Goal: Transaction & Acquisition: Purchase product/service

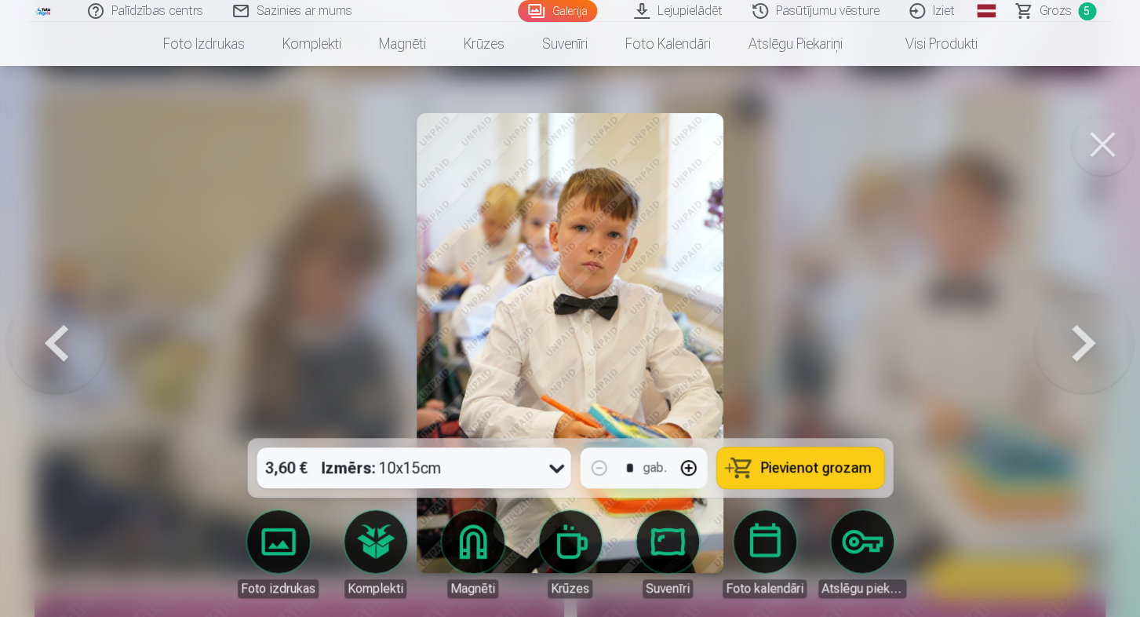
scroll to position [281, 0]
click at [1115, 155] on button at bounding box center [1102, 144] width 63 height 63
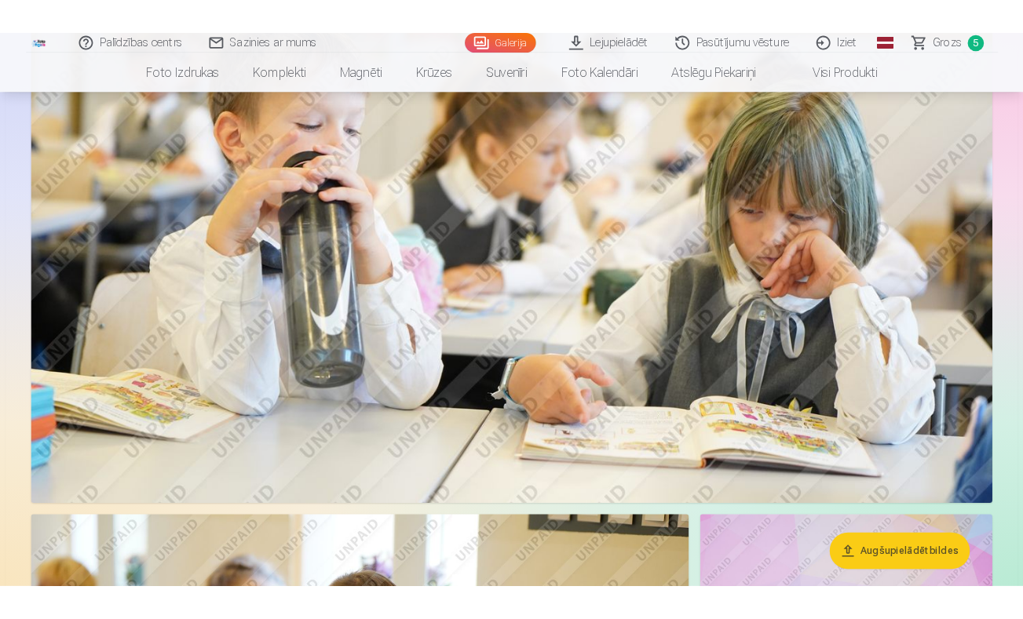
scroll to position [1816, 0]
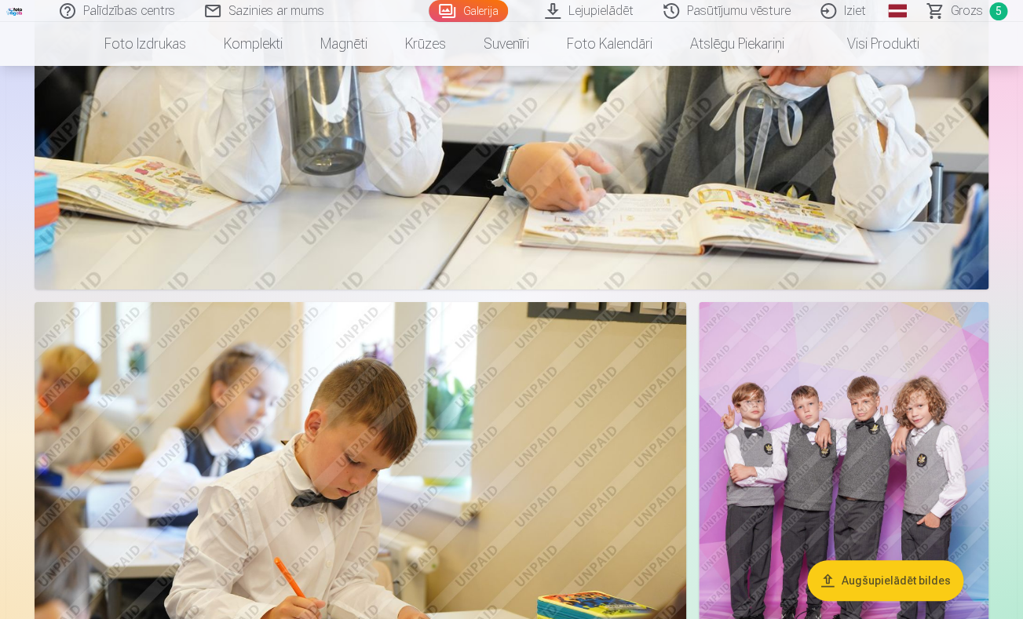
click at [969, 10] on span "Grozs" at bounding box center [966, 11] width 32 height 19
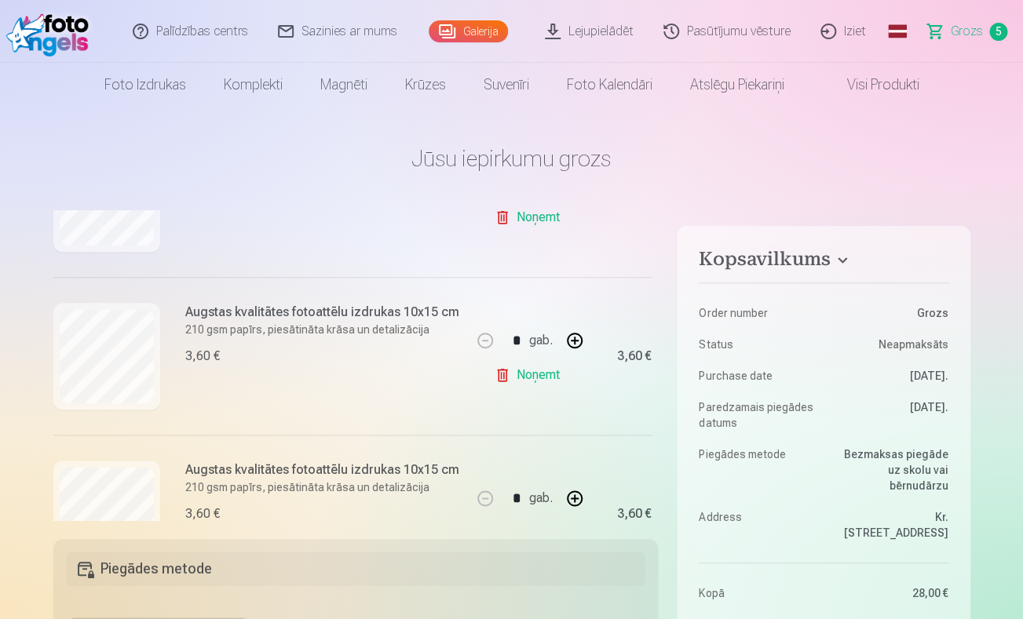
scroll to position [670, 0]
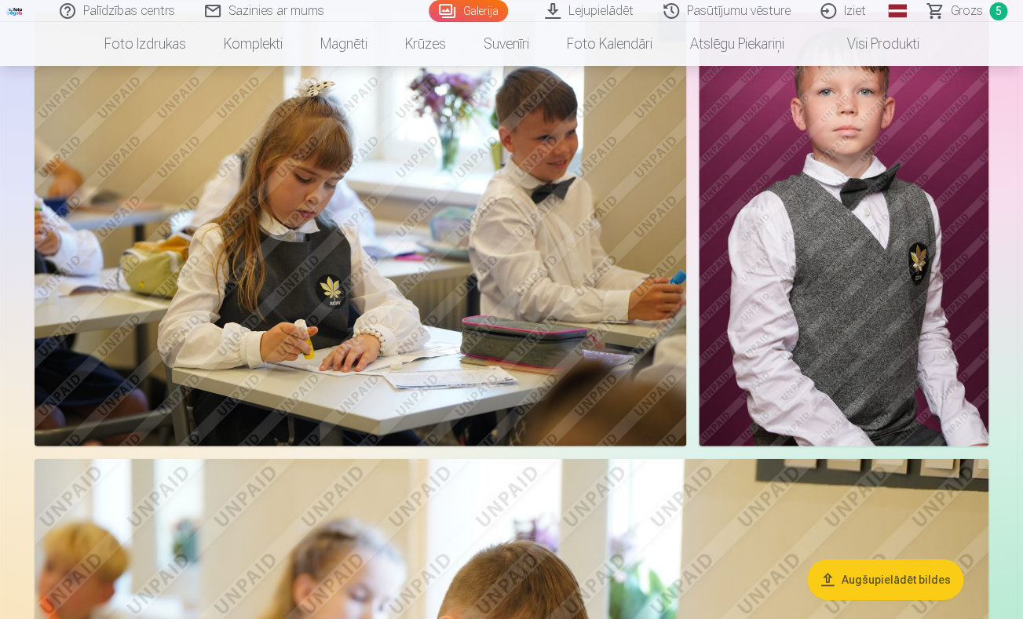
scroll to position [1258, 0]
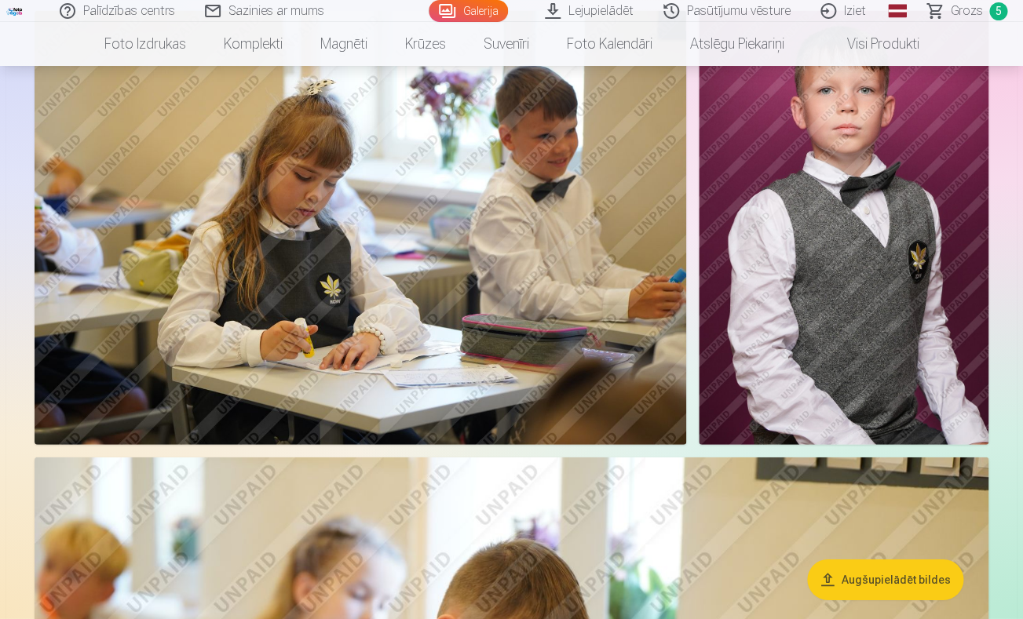
click at [970, 9] on span "Grozs" at bounding box center [966, 11] width 32 height 19
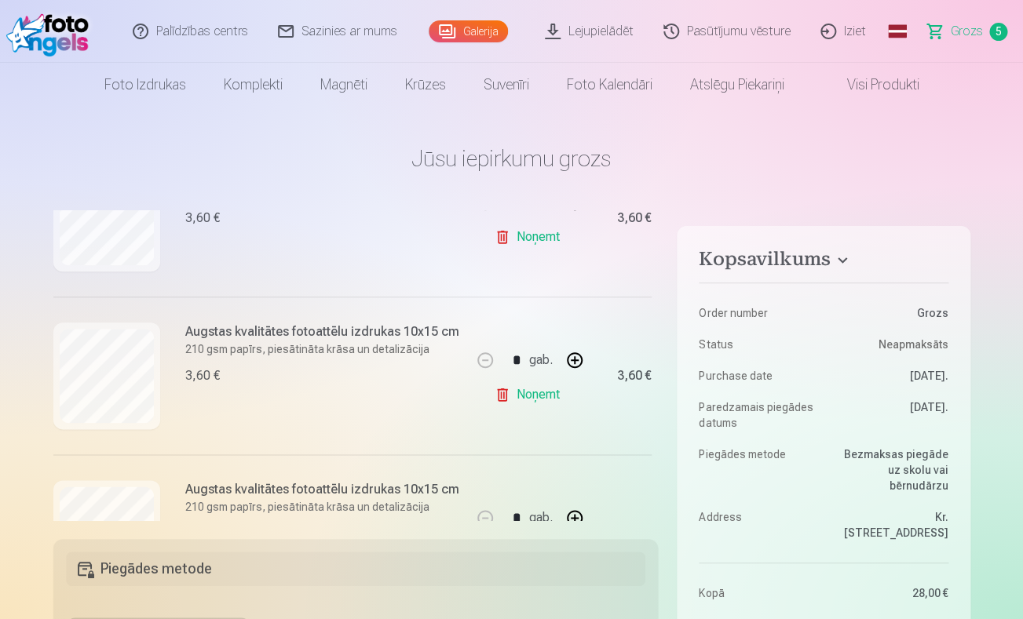
scroll to position [670, 0]
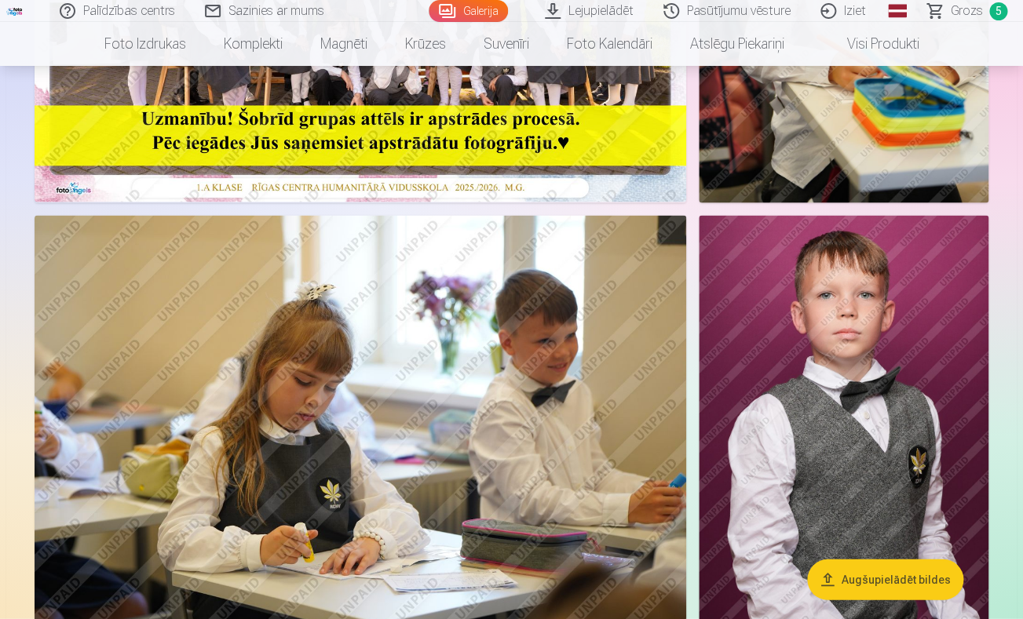
scroll to position [1053, 0]
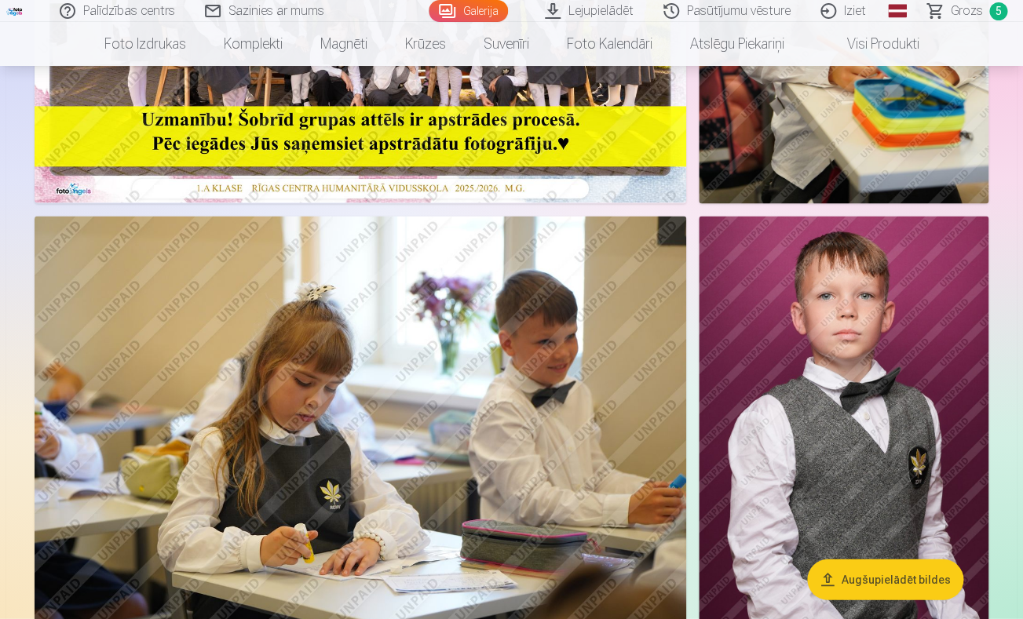
click at [976, 9] on span "Grozs" at bounding box center [966, 11] width 32 height 19
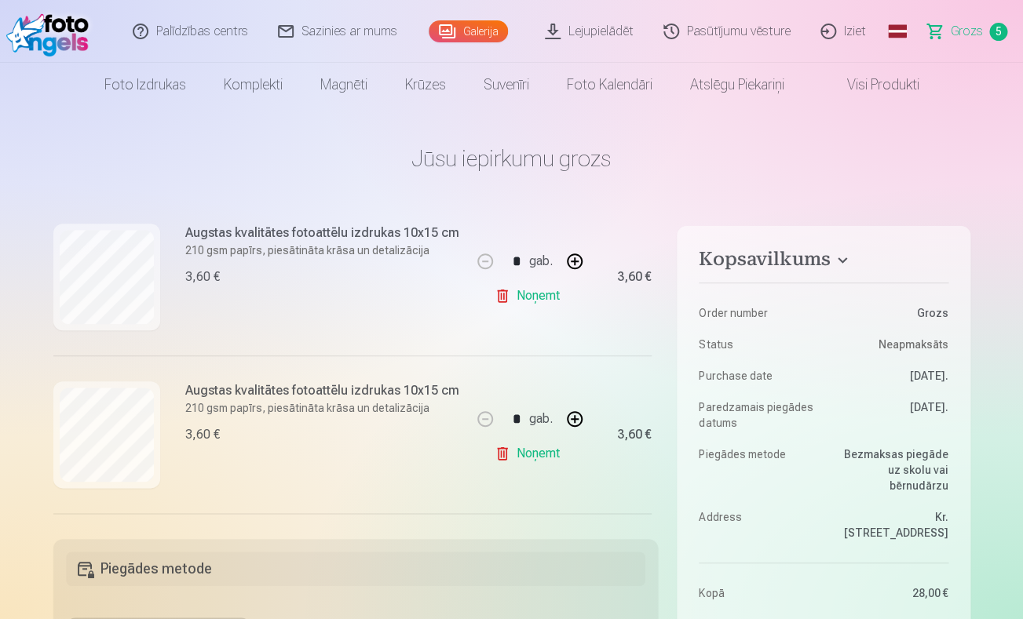
scroll to position [513, 0]
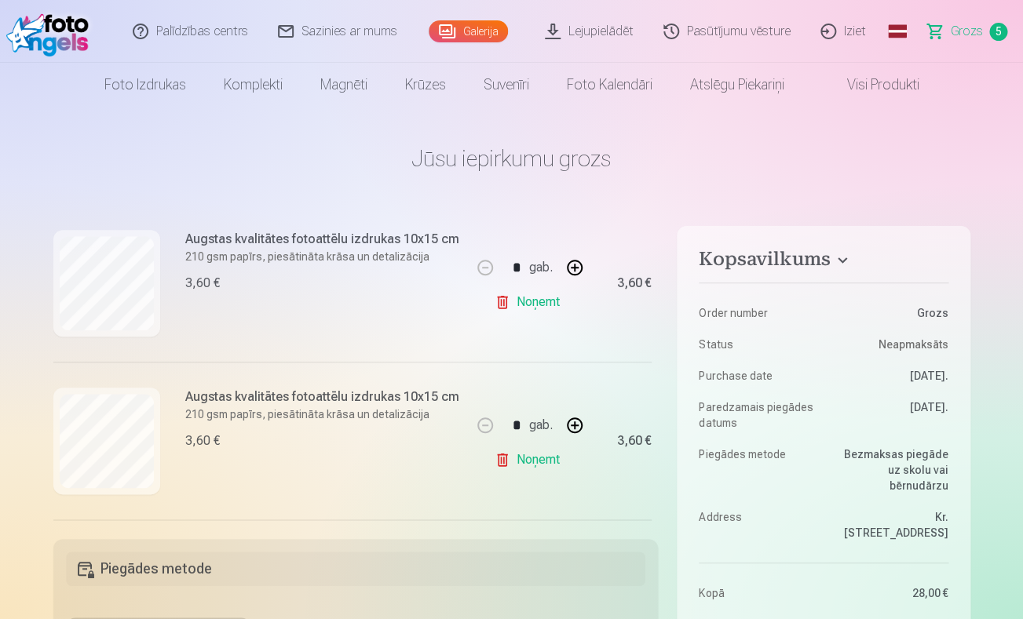
click at [530, 301] on link "Noņemt" at bounding box center [529, 301] width 71 height 31
click at [534, 294] on link "Noņemt" at bounding box center [529, 302] width 71 height 31
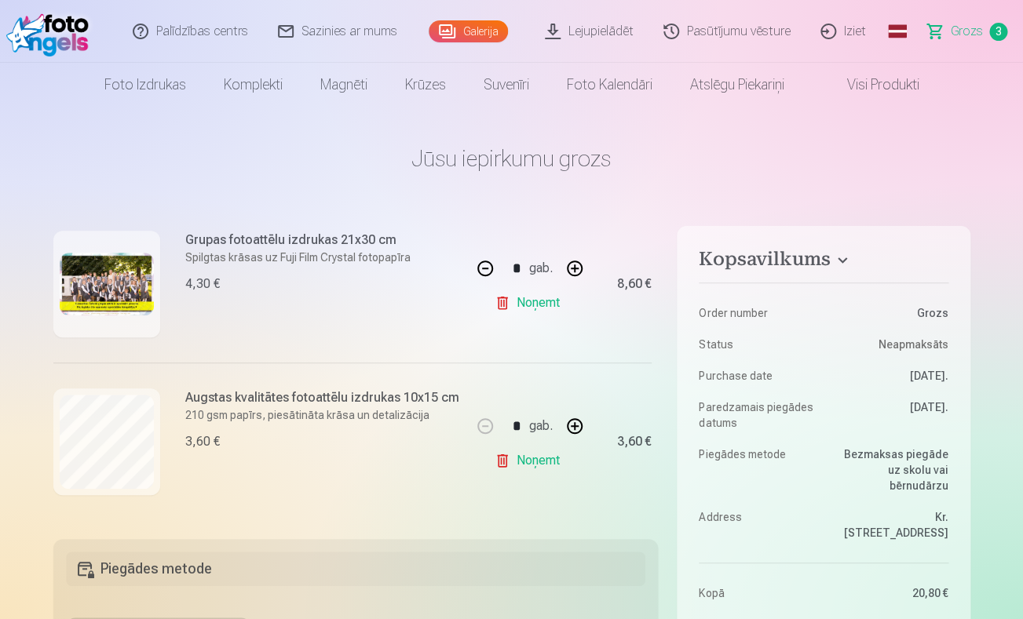
scroll to position [355, 0]
click at [524, 460] on link "Noņemt" at bounding box center [529, 460] width 71 height 31
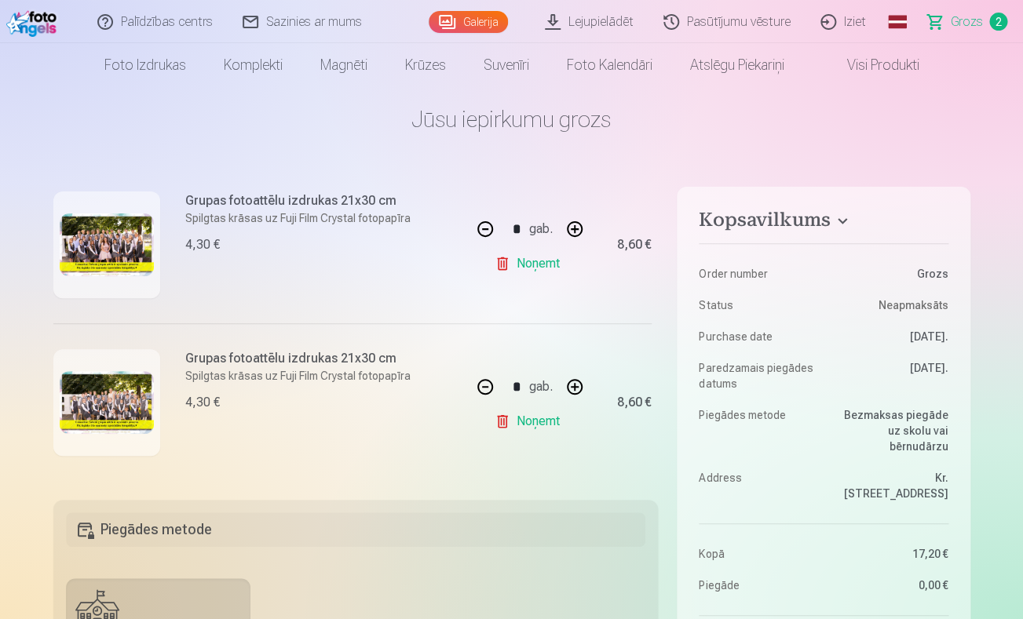
scroll to position [0, 0]
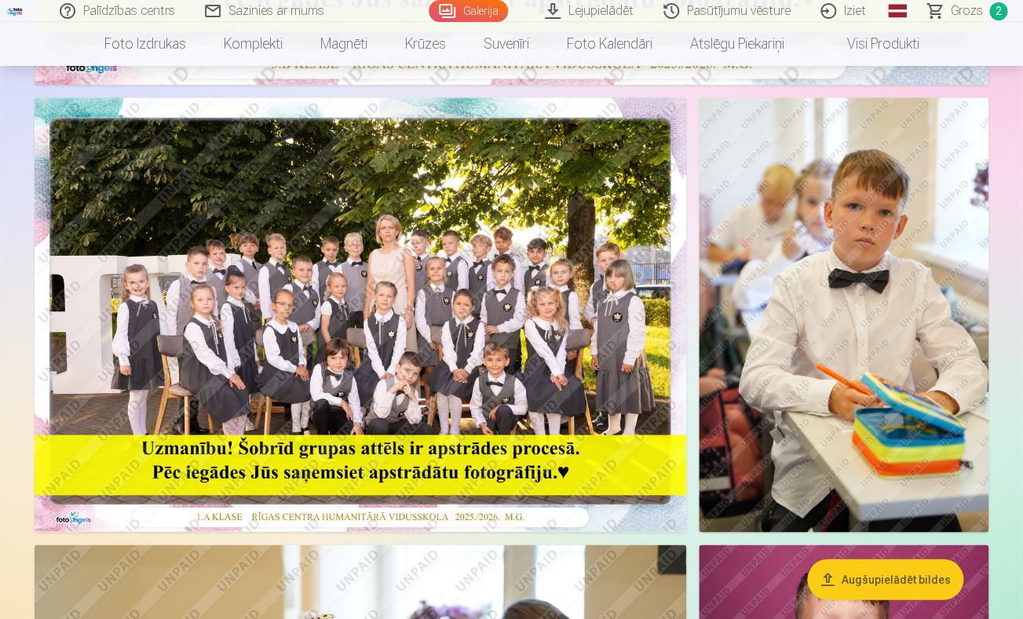
scroll to position [725, 0]
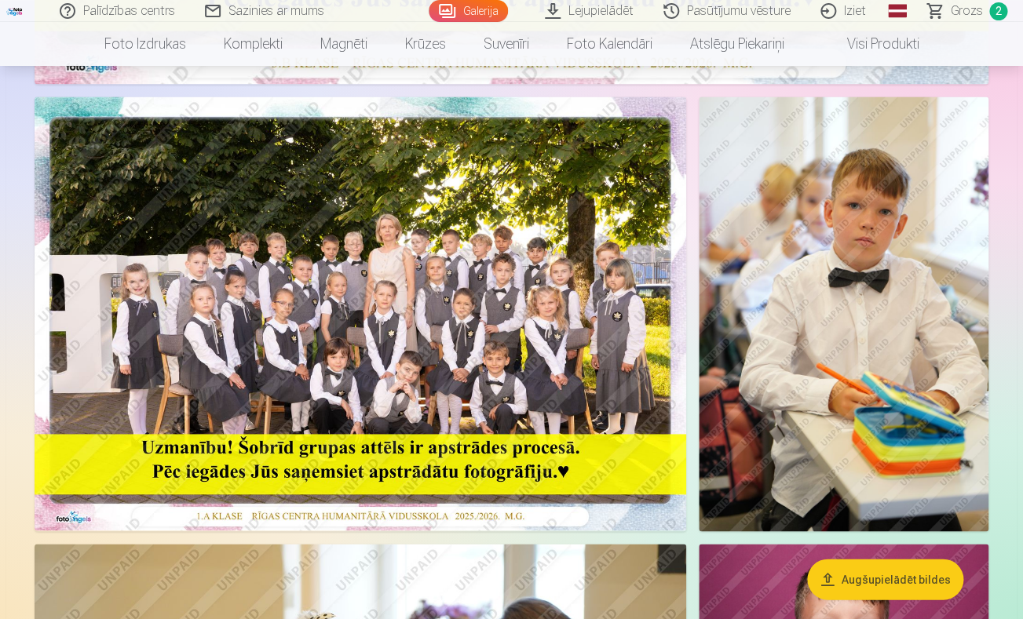
click at [834, 271] on img at bounding box center [844, 314] width 290 height 435
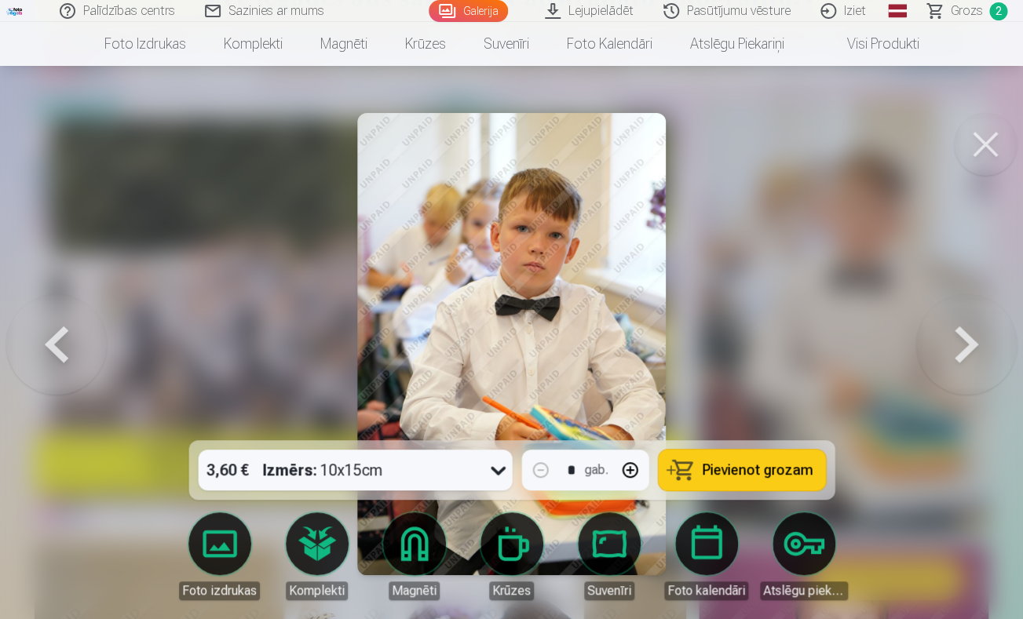
click at [473, 464] on div "3,60 € Izmērs : 10x15cm" at bounding box center [340, 470] width 284 height 41
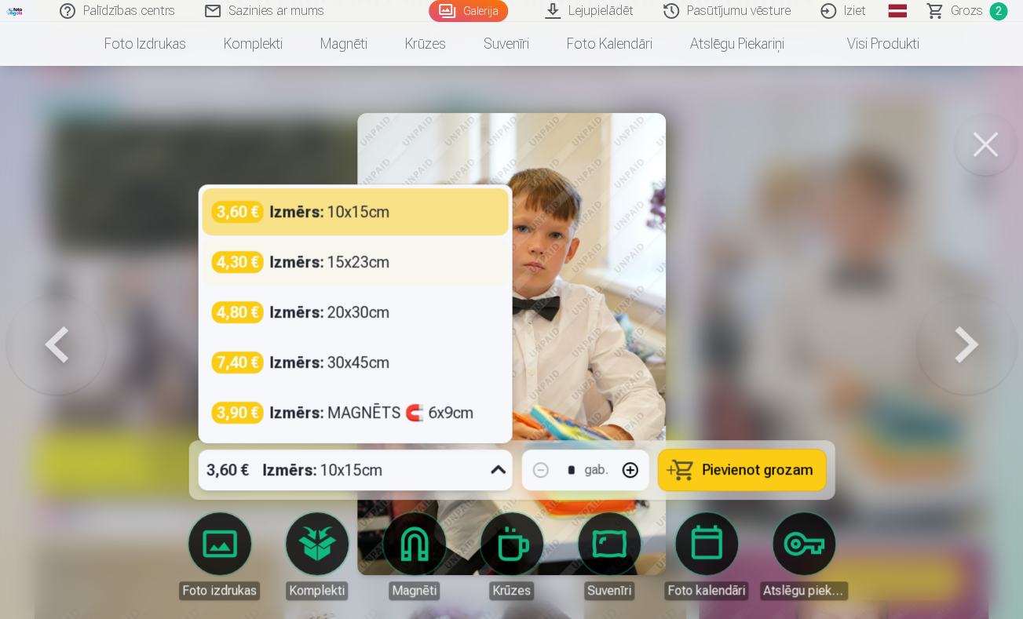
click at [376, 267] on div "Izmērs : 15x23cm" at bounding box center [329, 262] width 120 height 22
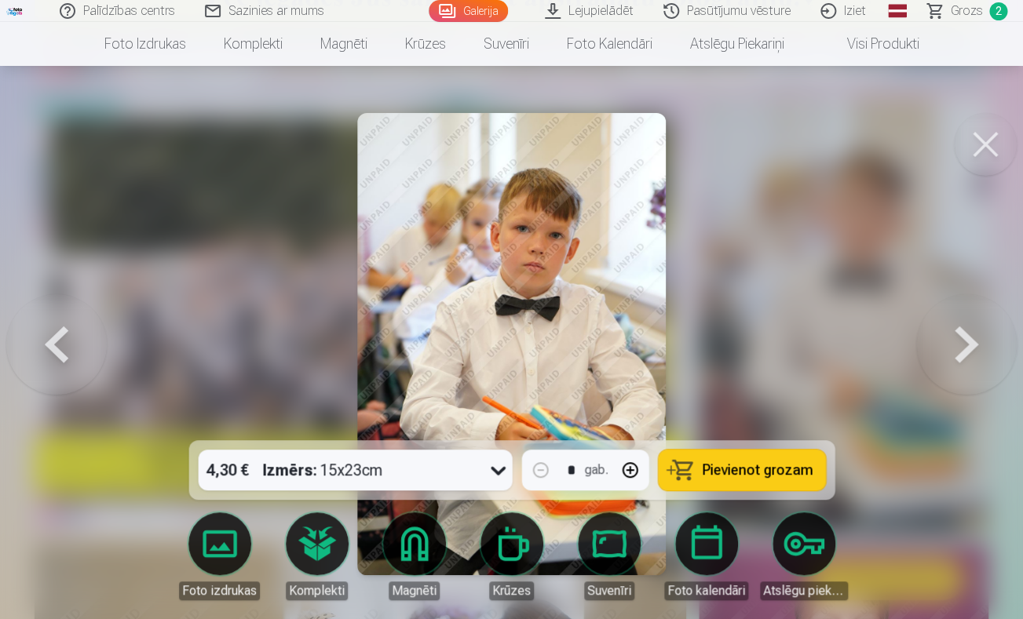
click at [735, 463] on span "Pievienot grozam" at bounding box center [757, 470] width 111 height 14
click at [970, 144] on button at bounding box center [985, 144] width 63 height 63
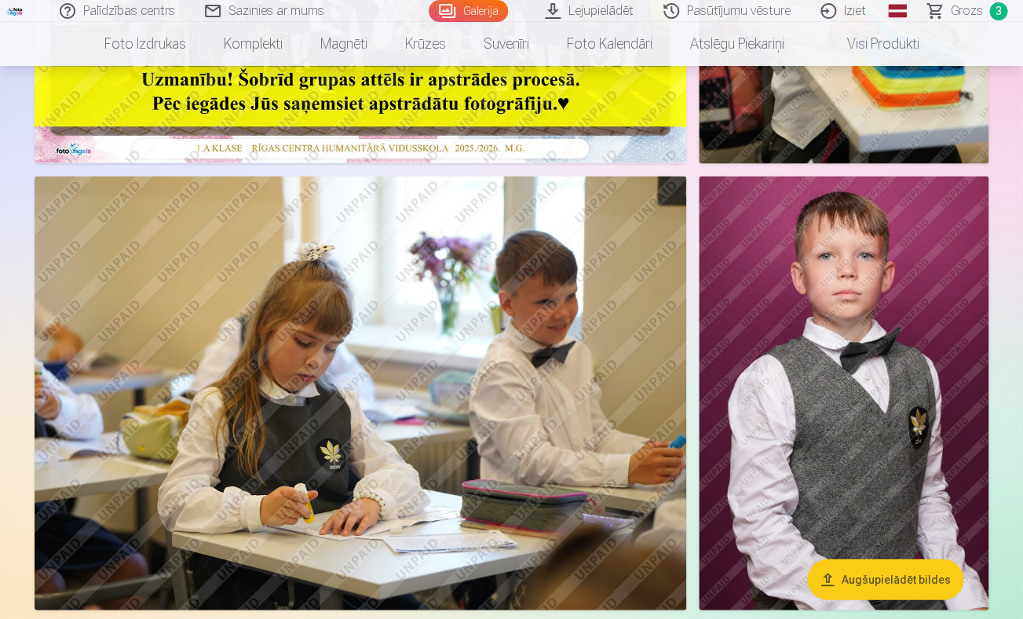
scroll to position [1110, 0]
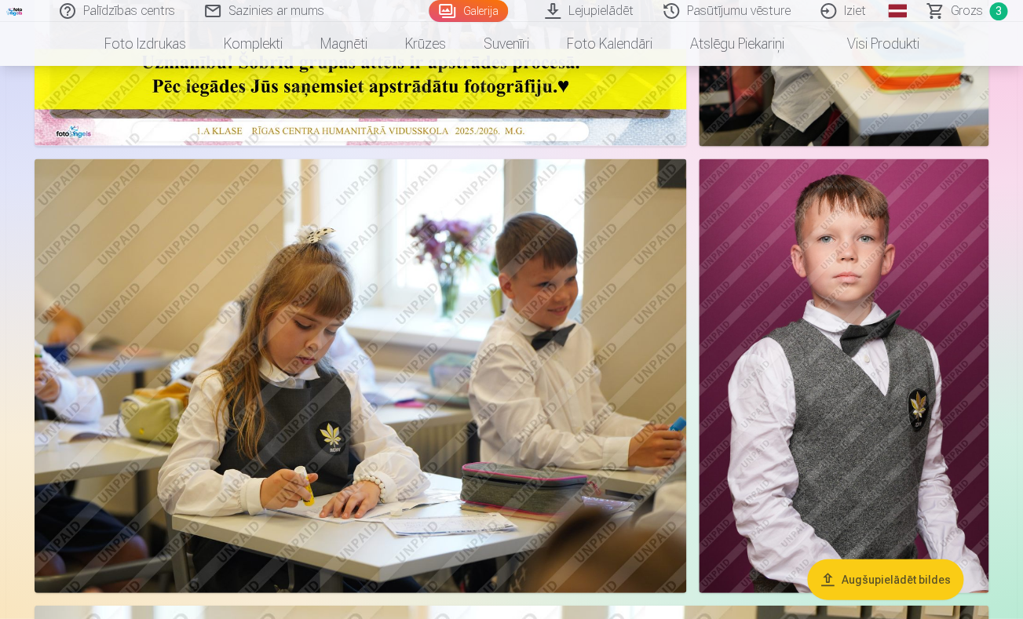
click at [463, 329] on img at bounding box center [360, 376] width 651 height 434
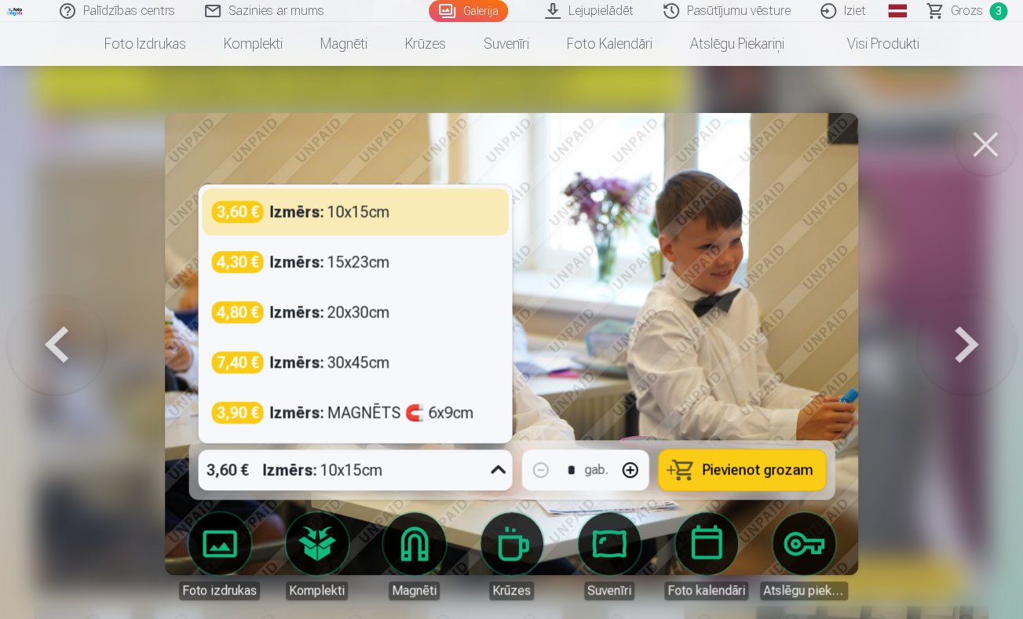
click at [454, 469] on div "3,60 € Izmērs : 10x15cm" at bounding box center [340, 470] width 284 height 41
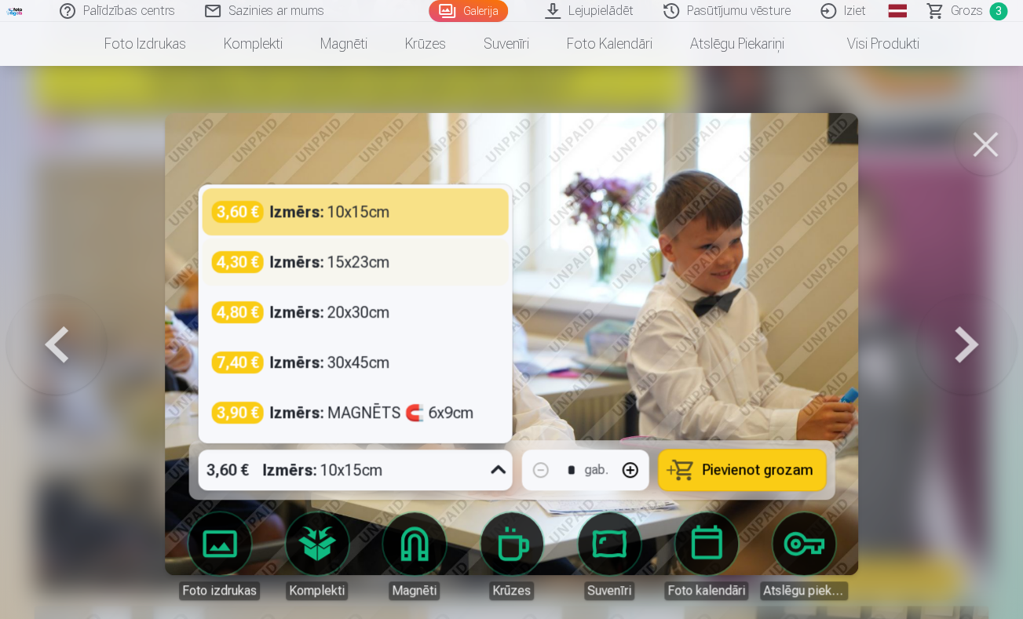
click at [387, 258] on div "Izmērs : 15x23cm" at bounding box center [329, 262] width 120 height 22
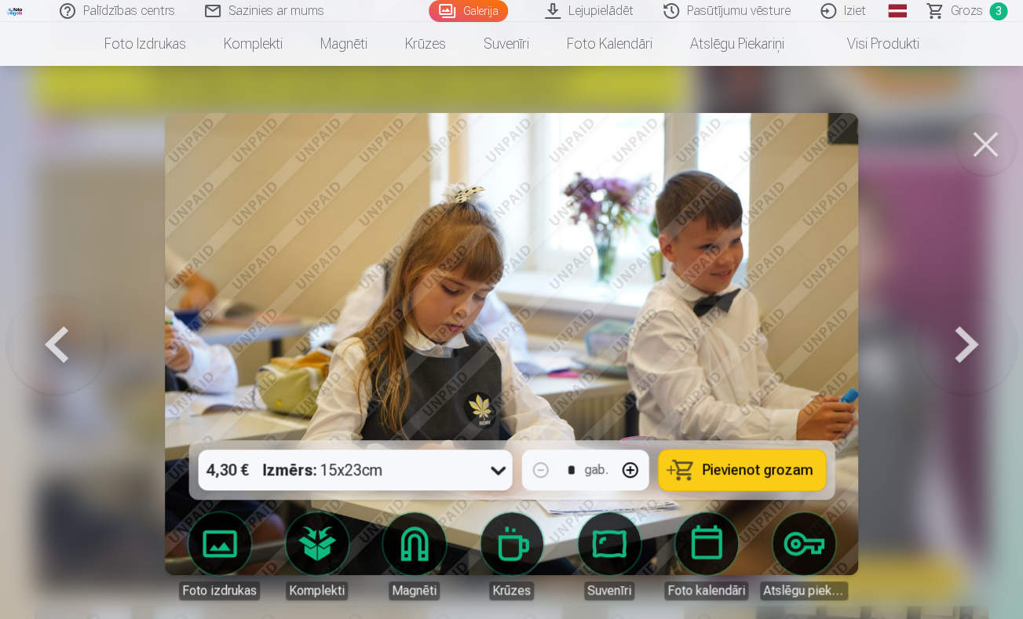
click at [761, 475] on span "Pievienot grozam" at bounding box center [757, 470] width 111 height 14
click at [981, 146] on button at bounding box center [985, 144] width 63 height 63
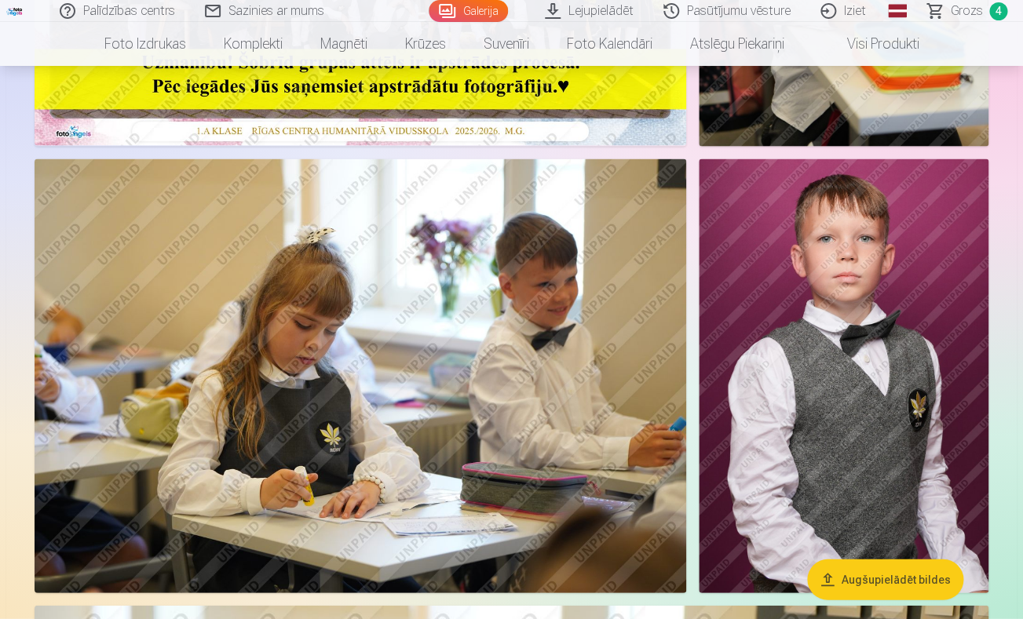
click at [864, 377] on img at bounding box center [844, 376] width 290 height 435
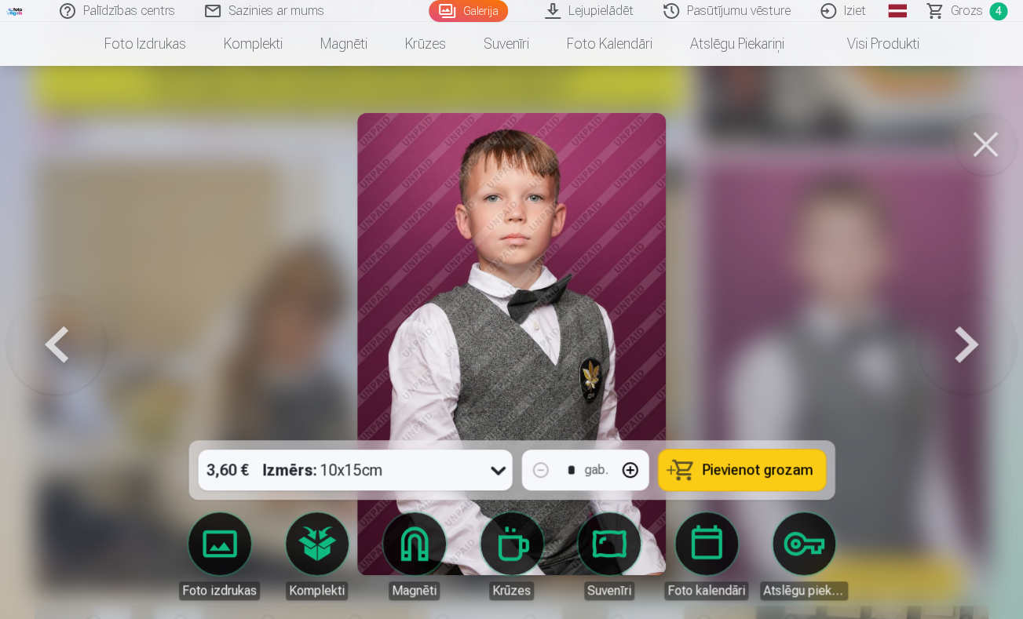
click at [394, 472] on div "3,60 € Izmērs : 10x15cm" at bounding box center [340, 470] width 284 height 41
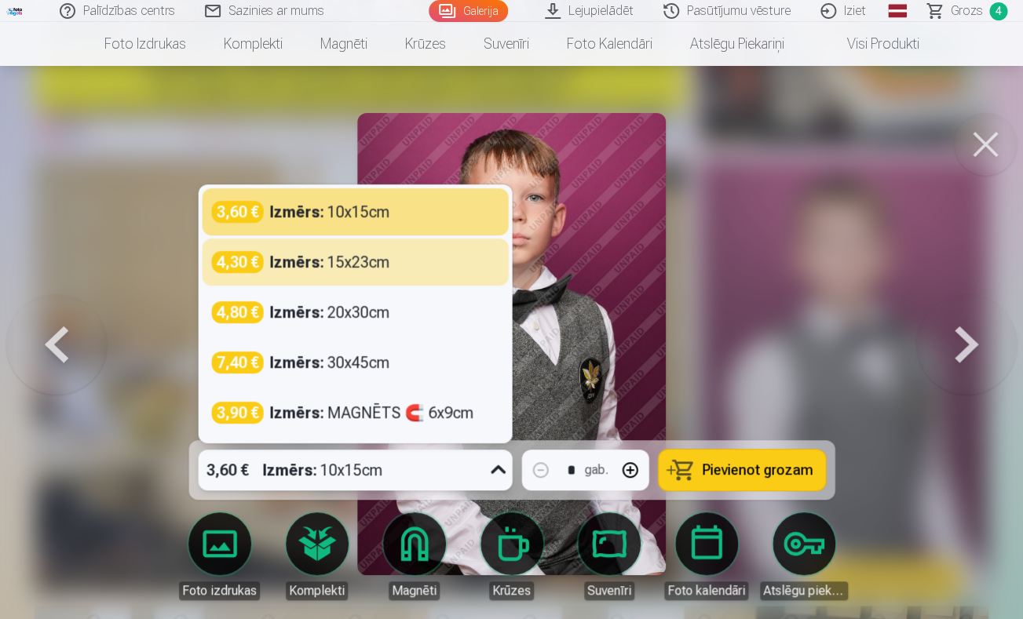
click at [773, 293] on div at bounding box center [511, 309] width 1023 height 619
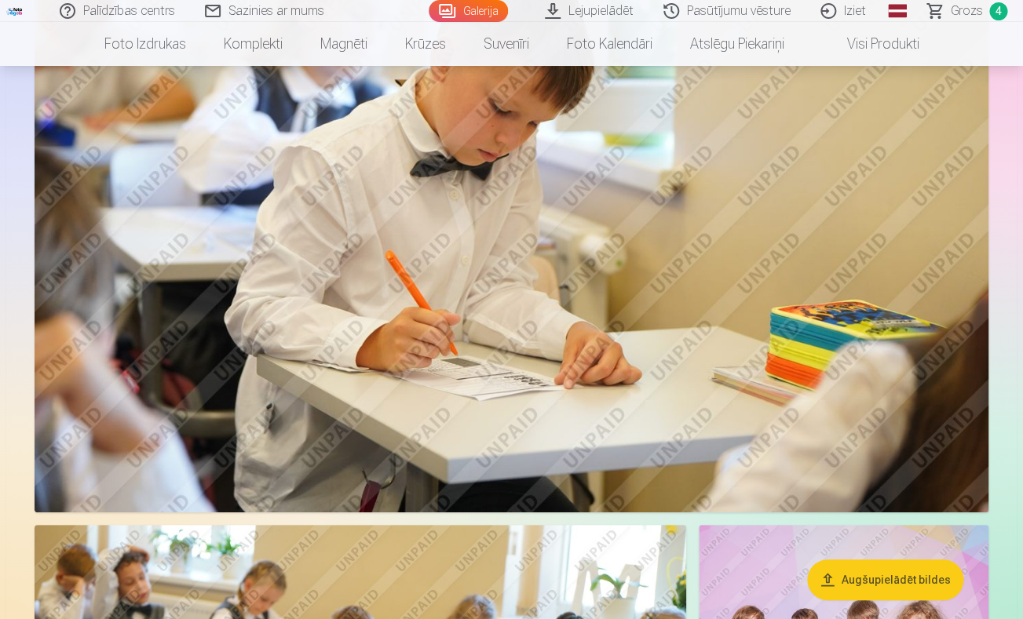
scroll to position [1837, 0]
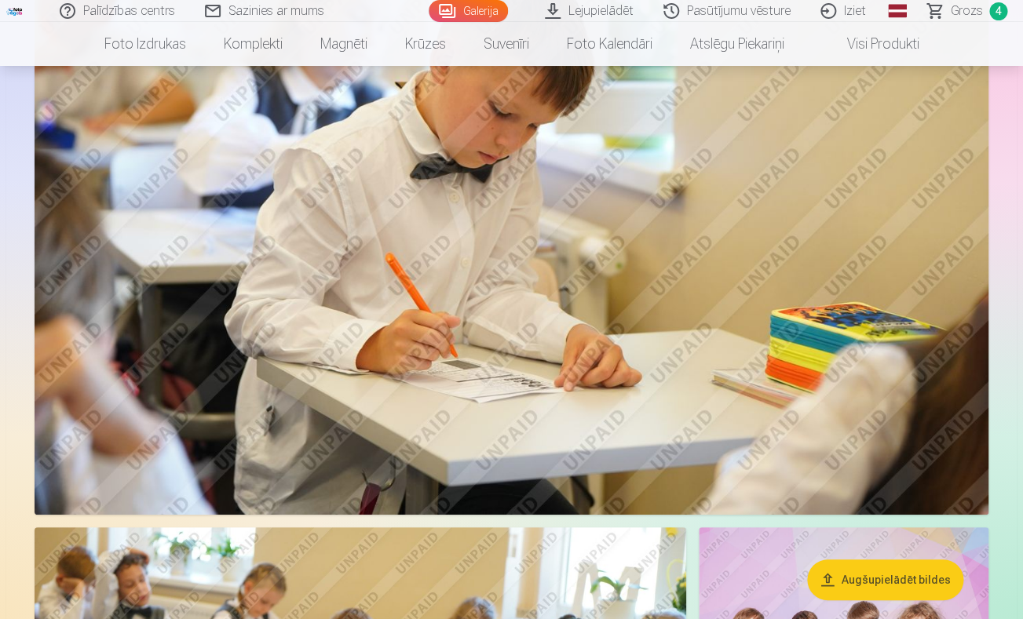
click at [537, 251] on img at bounding box center [512, 197] width 954 height 636
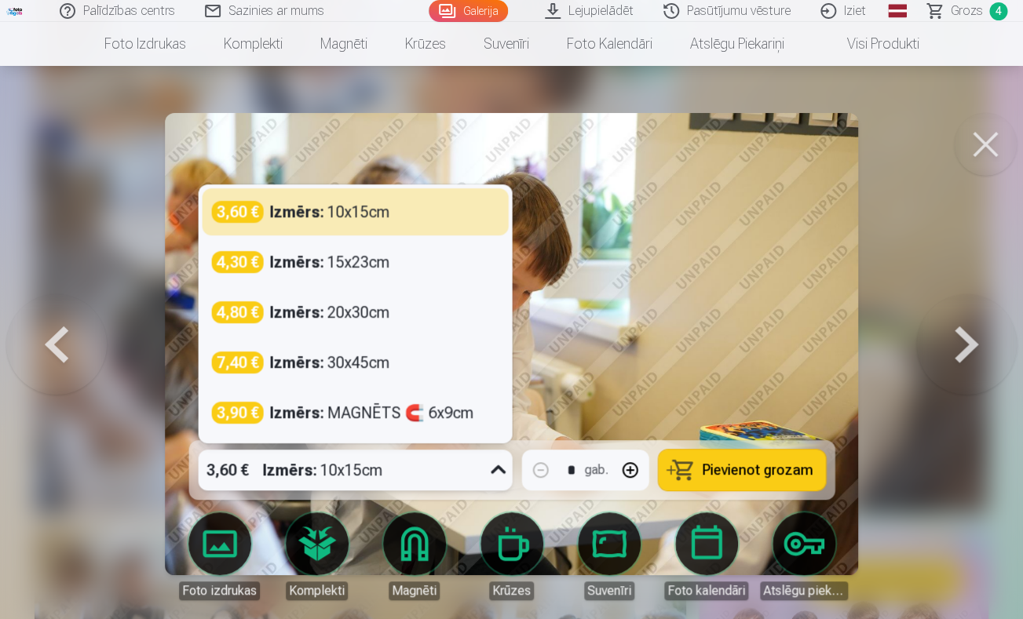
click at [446, 470] on div "3,60 € Izmērs : 10x15cm" at bounding box center [340, 470] width 284 height 41
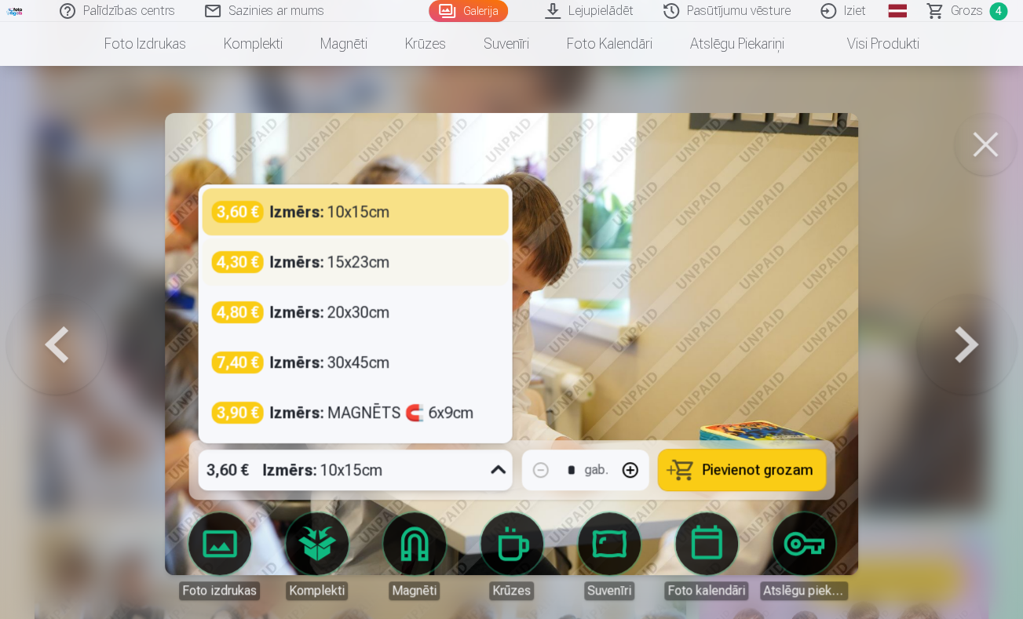
click at [352, 272] on div "Izmērs : 15x23cm" at bounding box center [329, 262] width 120 height 22
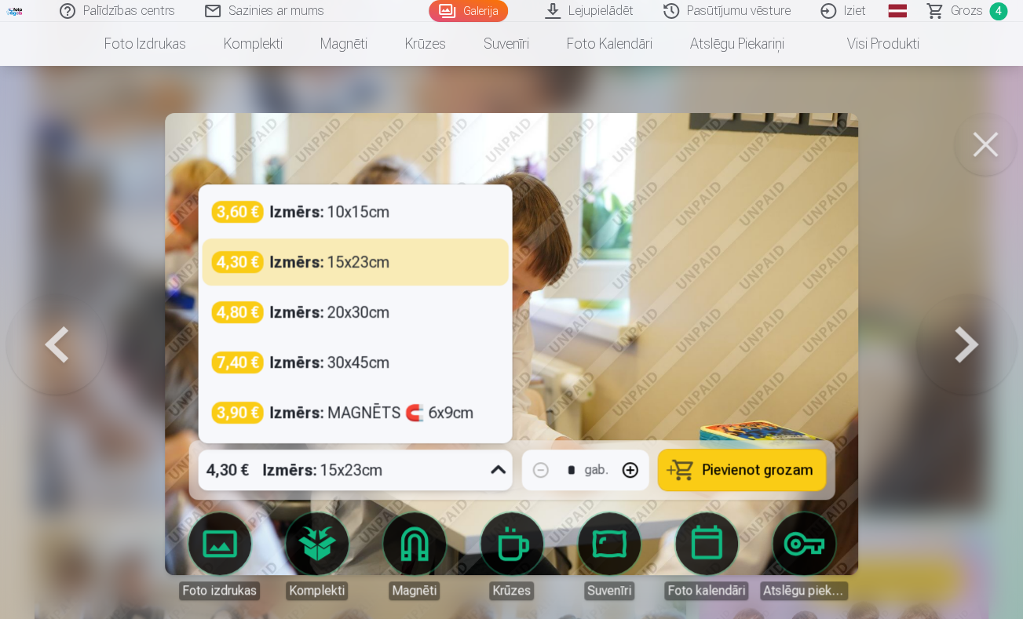
click at [381, 467] on div "Izmērs : 15x23cm" at bounding box center [322, 470] width 120 height 41
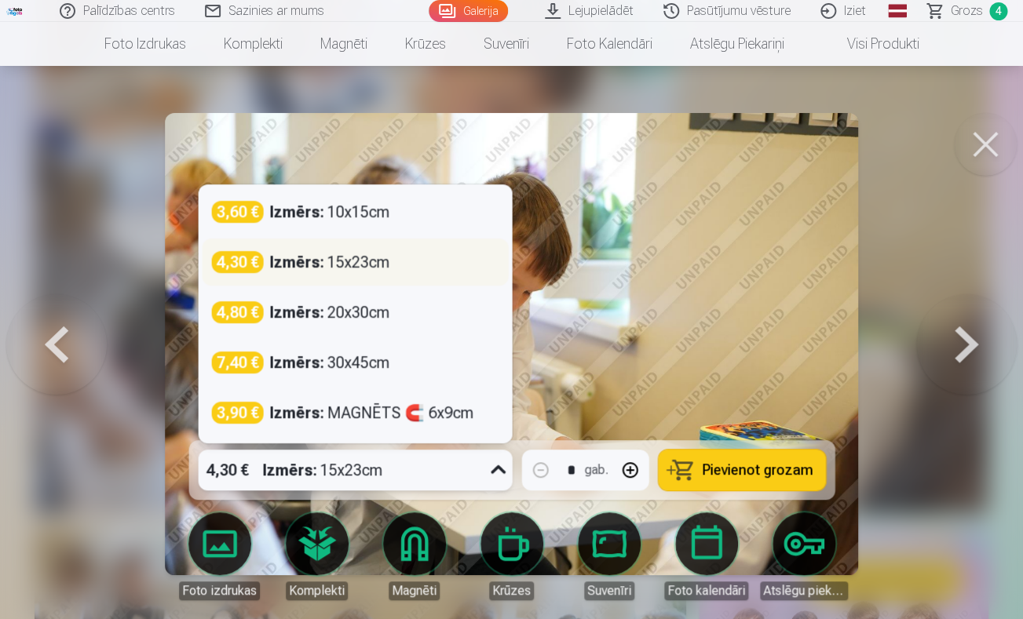
click at [349, 265] on div "Izmērs : 15x23cm" at bounding box center [329, 262] width 120 height 22
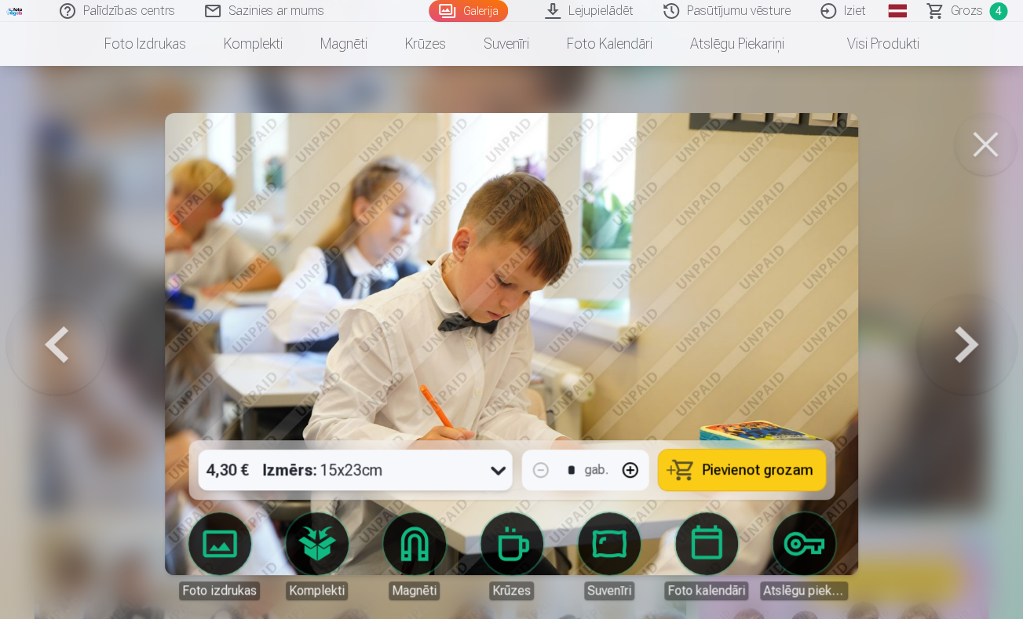
click at [775, 472] on span "Pievienot grozam" at bounding box center [757, 470] width 111 height 14
click at [973, 152] on button at bounding box center [985, 144] width 63 height 63
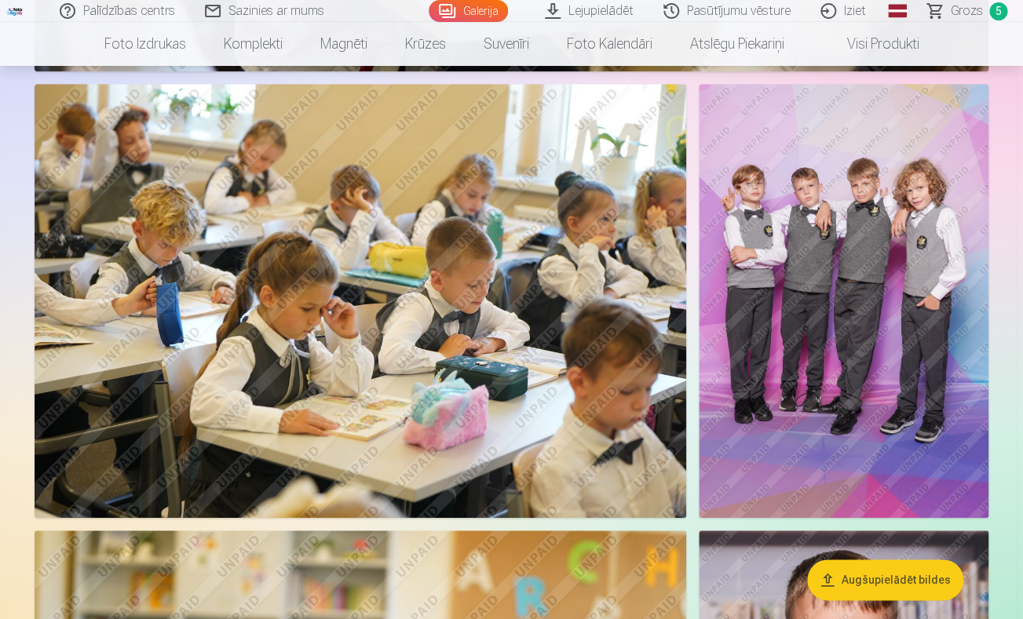
scroll to position [2281, 0]
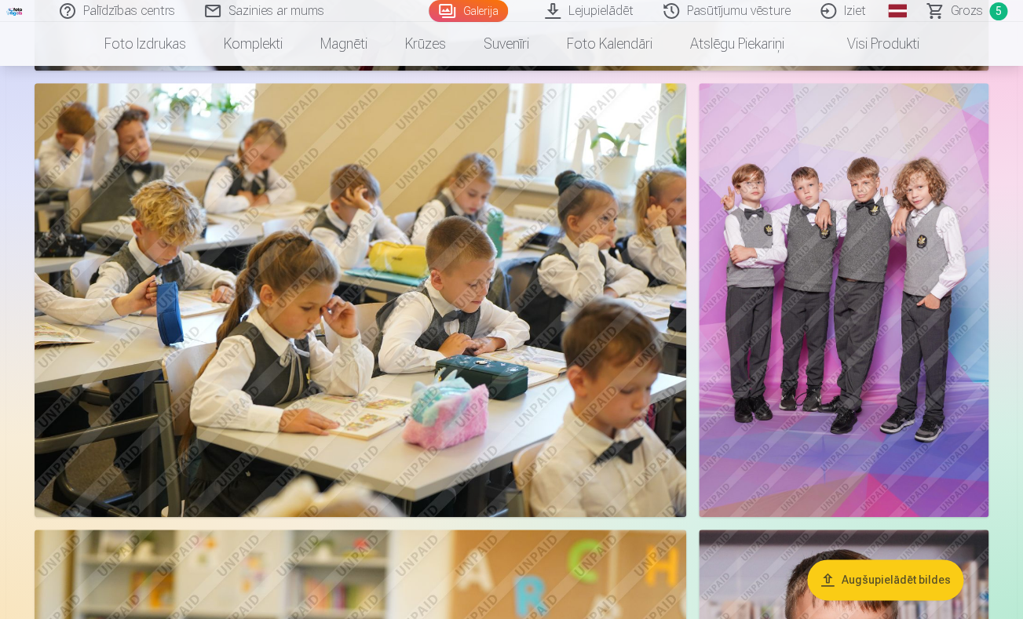
click at [812, 298] on img at bounding box center [844, 300] width 290 height 435
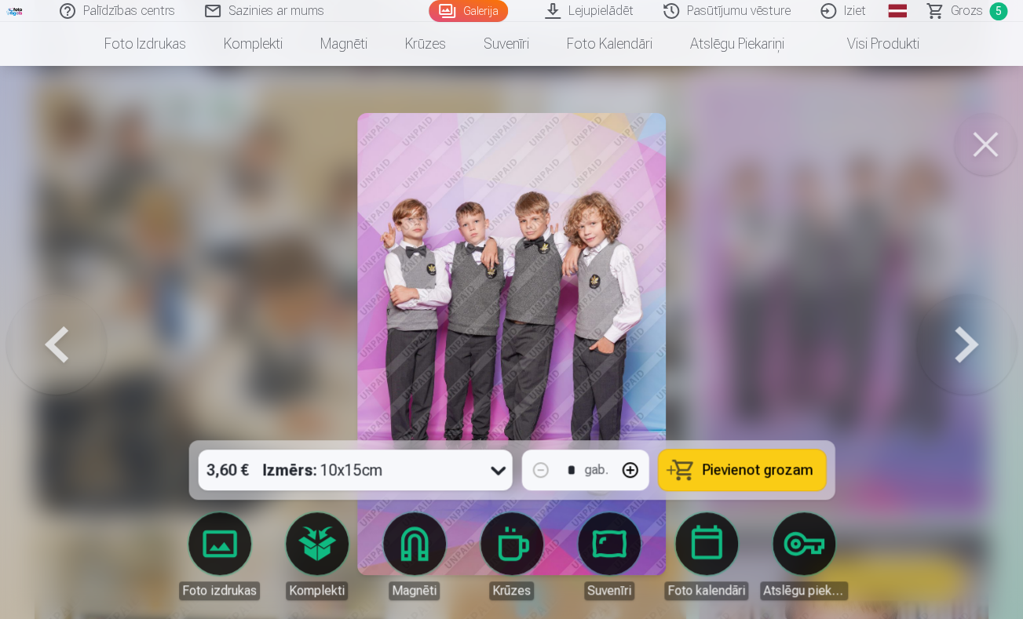
click at [452, 487] on div "3,60 € Izmērs : 10x15cm" at bounding box center [340, 470] width 284 height 41
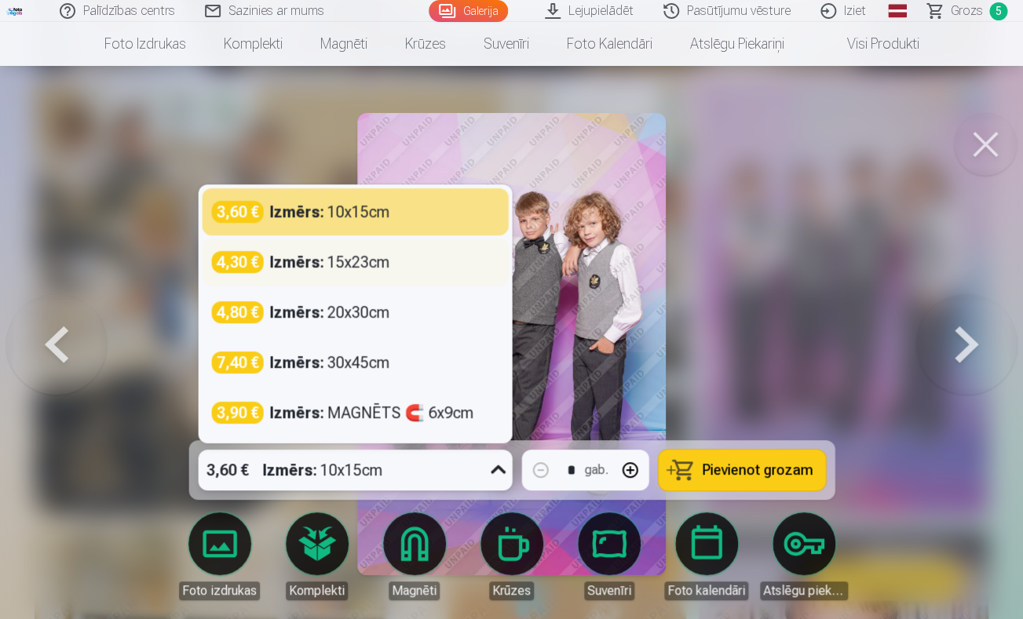
click at [373, 266] on div "Izmērs : 15x23cm" at bounding box center [329, 262] width 120 height 22
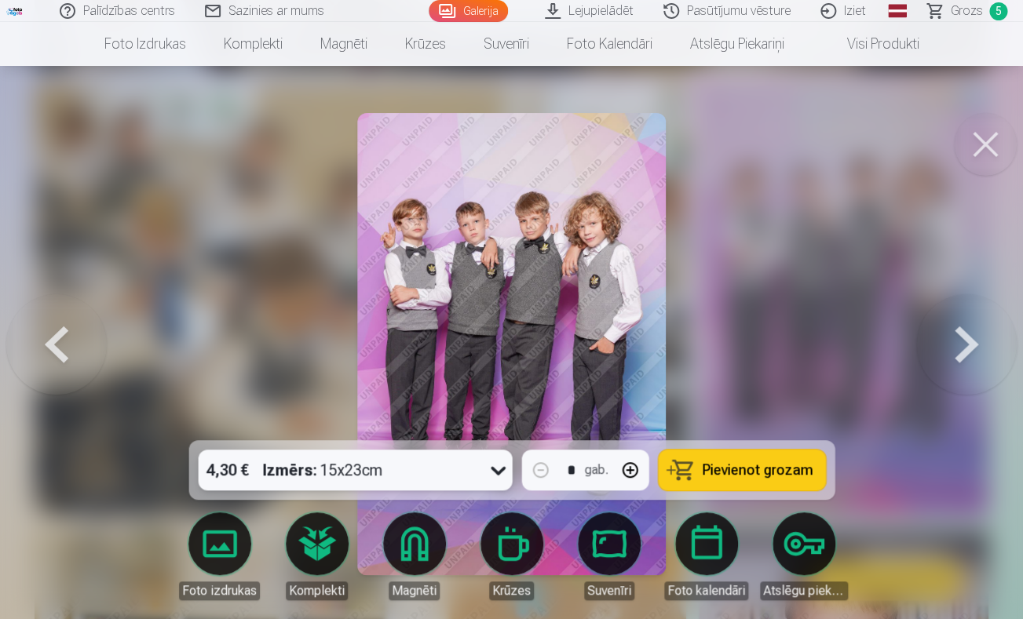
click at [738, 468] on span "Pievienot grozam" at bounding box center [757, 470] width 111 height 14
click at [978, 138] on button at bounding box center [985, 144] width 63 height 63
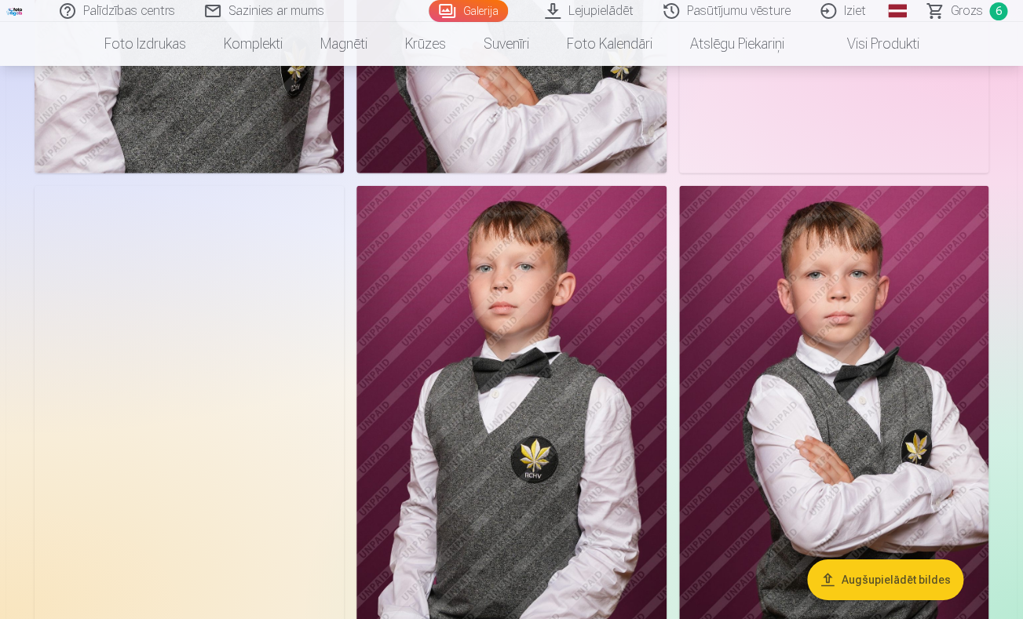
scroll to position [3554, 0]
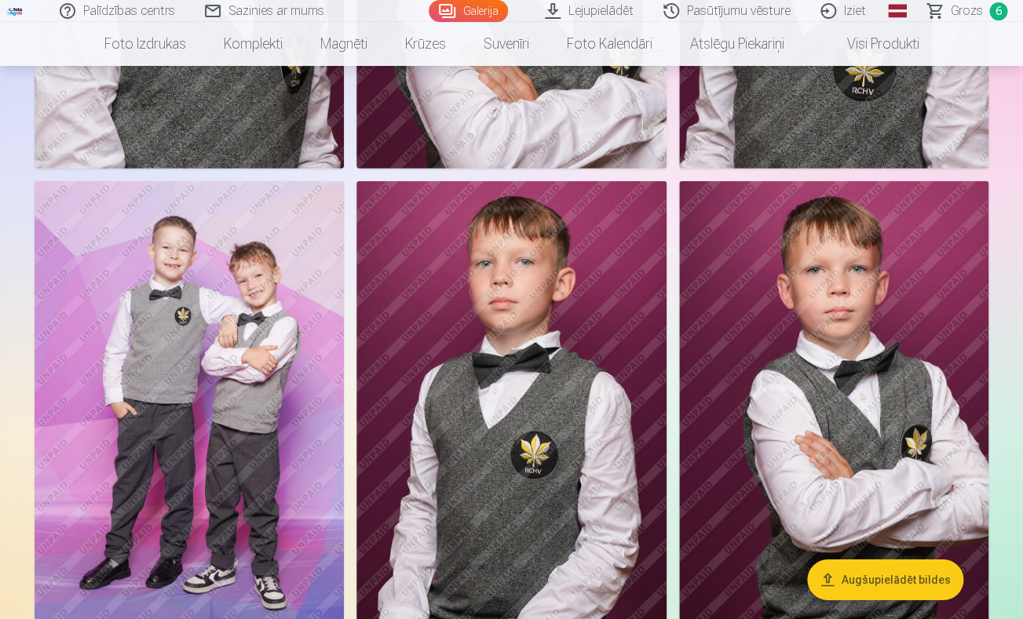
click at [175, 345] on img at bounding box center [189, 413] width 309 height 465
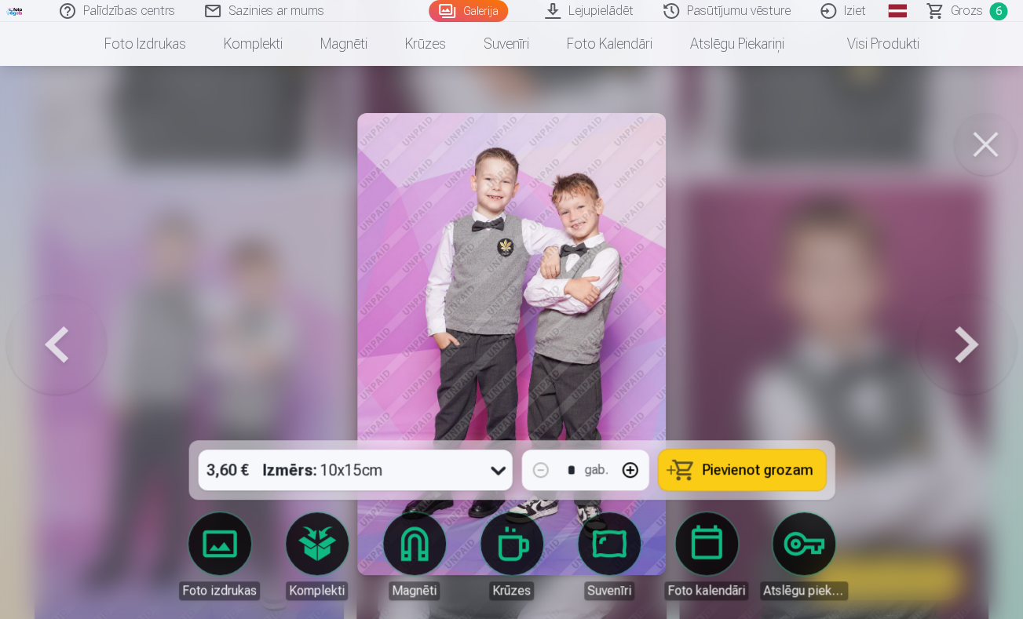
click at [444, 469] on div "3,60 € Izmērs : 10x15cm" at bounding box center [340, 470] width 284 height 41
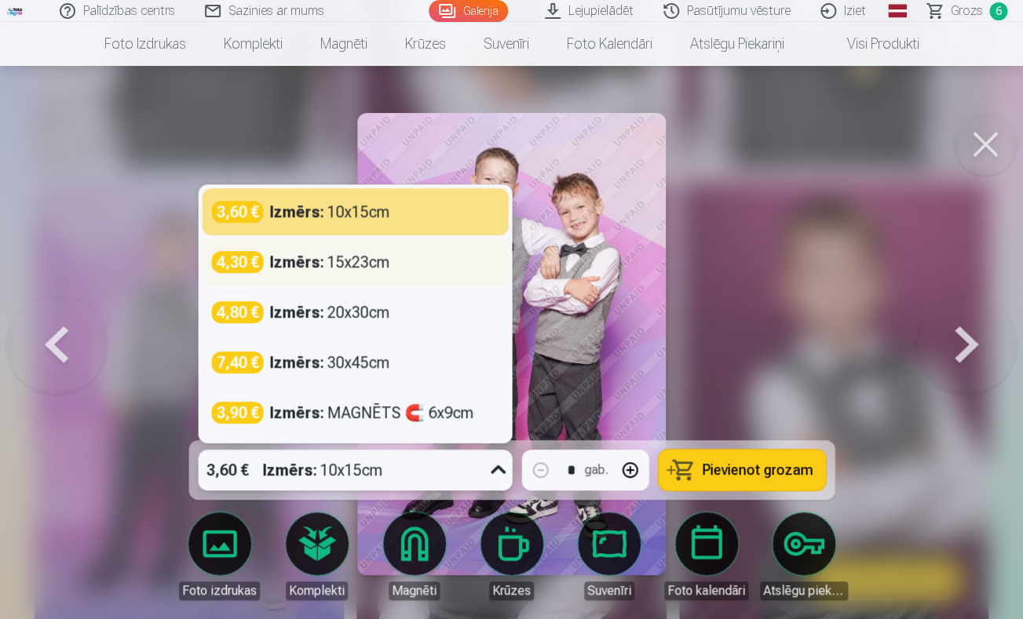
click at [366, 266] on div "Izmērs : 15x23cm" at bounding box center [329, 262] width 120 height 22
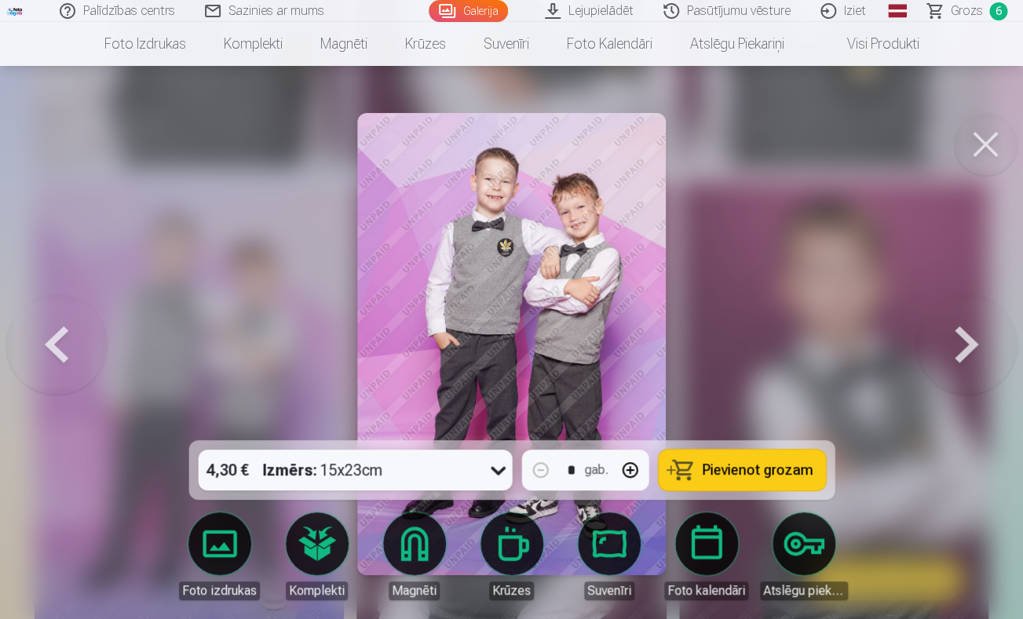
click at [733, 477] on span "Pievienot grozam" at bounding box center [757, 470] width 111 height 14
click at [982, 132] on button at bounding box center [985, 144] width 63 height 63
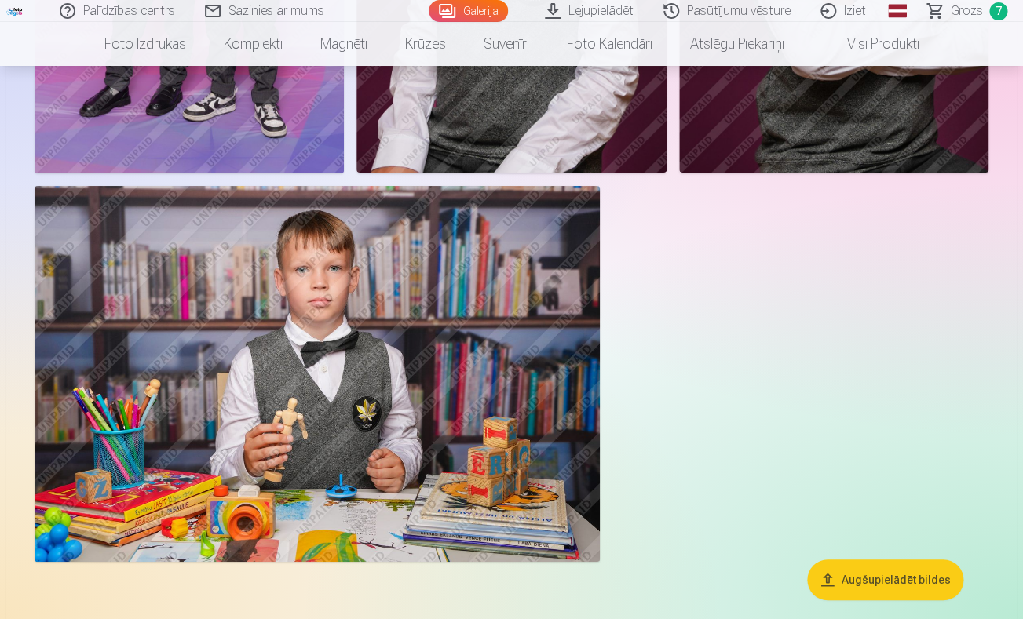
scroll to position [4031, 0]
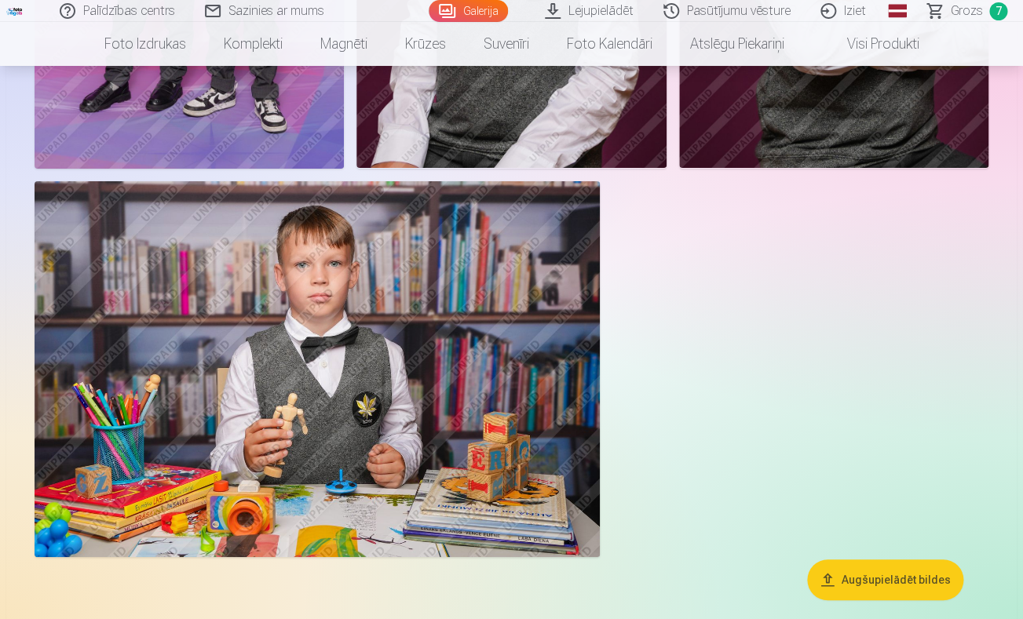
click at [290, 330] on img at bounding box center [317, 369] width 565 height 377
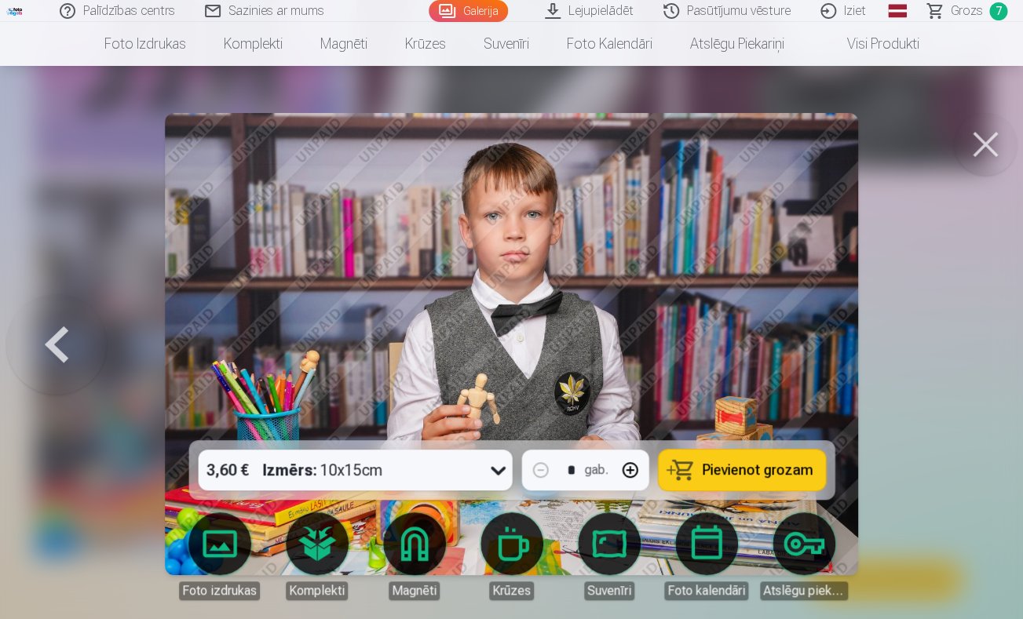
click at [463, 469] on div "3,60 € Izmērs : 10x15cm" at bounding box center [340, 470] width 284 height 41
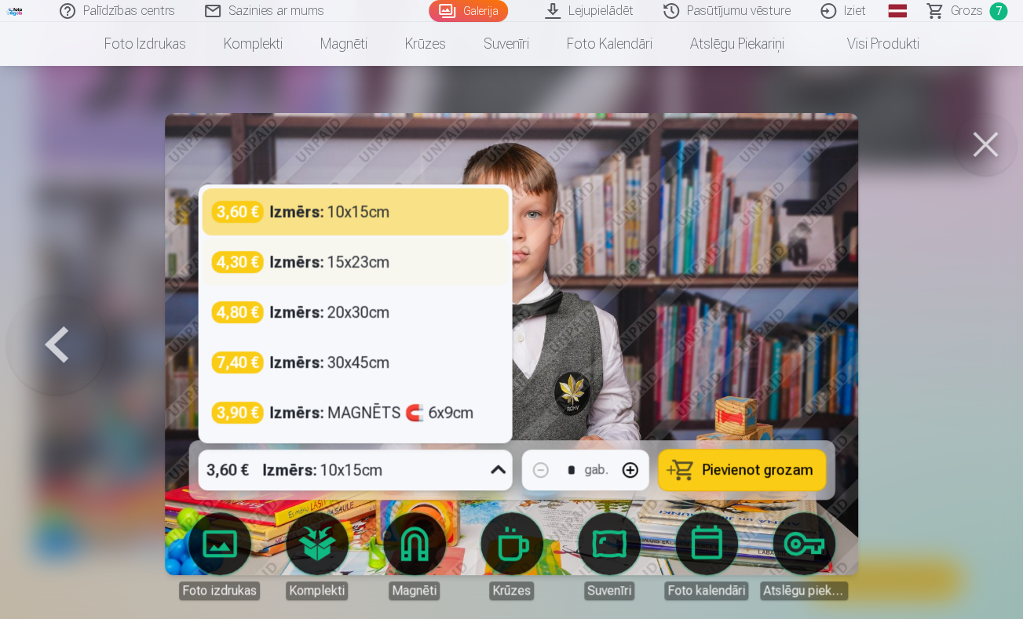
click at [392, 256] on div "4,30 € Izmērs : 15x23cm" at bounding box center [354, 262] width 287 height 22
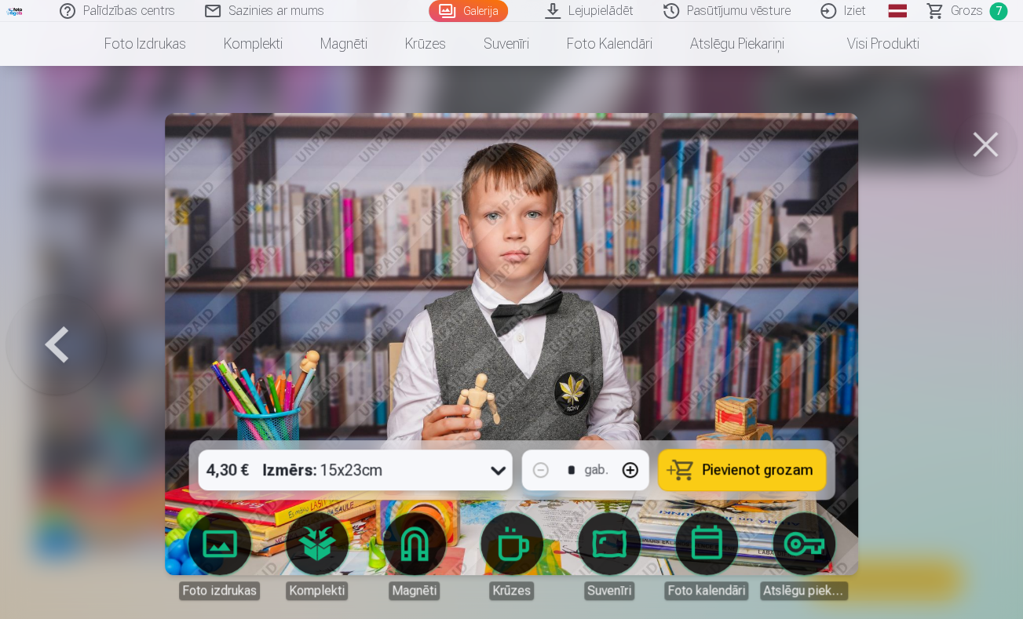
click at [476, 459] on div "4,30 € Izmērs : 15x23cm" at bounding box center [340, 470] width 284 height 41
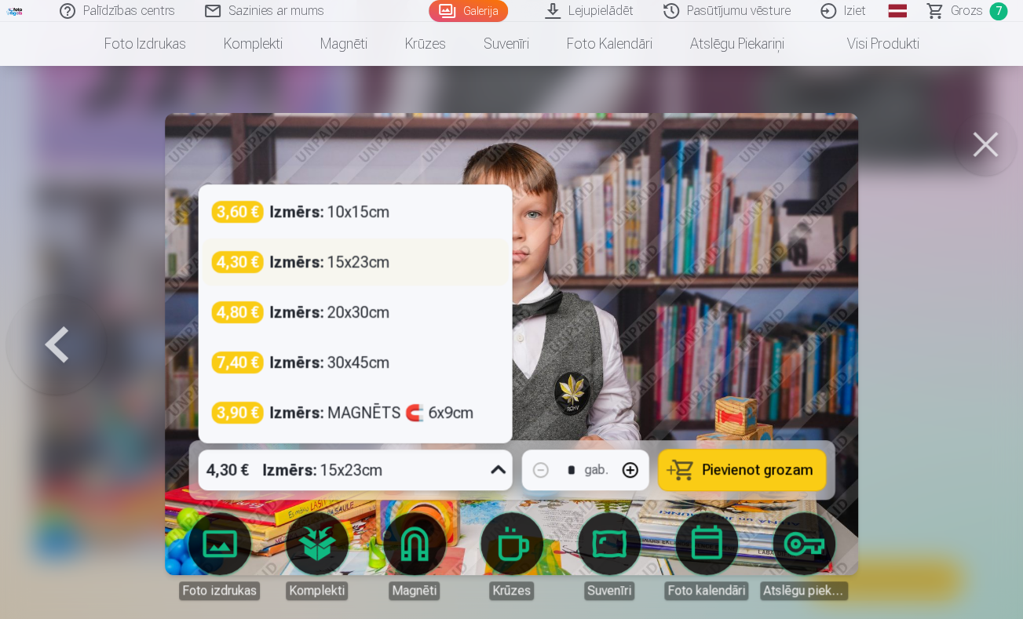
click at [361, 261] on div "Izmērs : 15x23cm" at bounding box center [329, 262] width 120 height 22
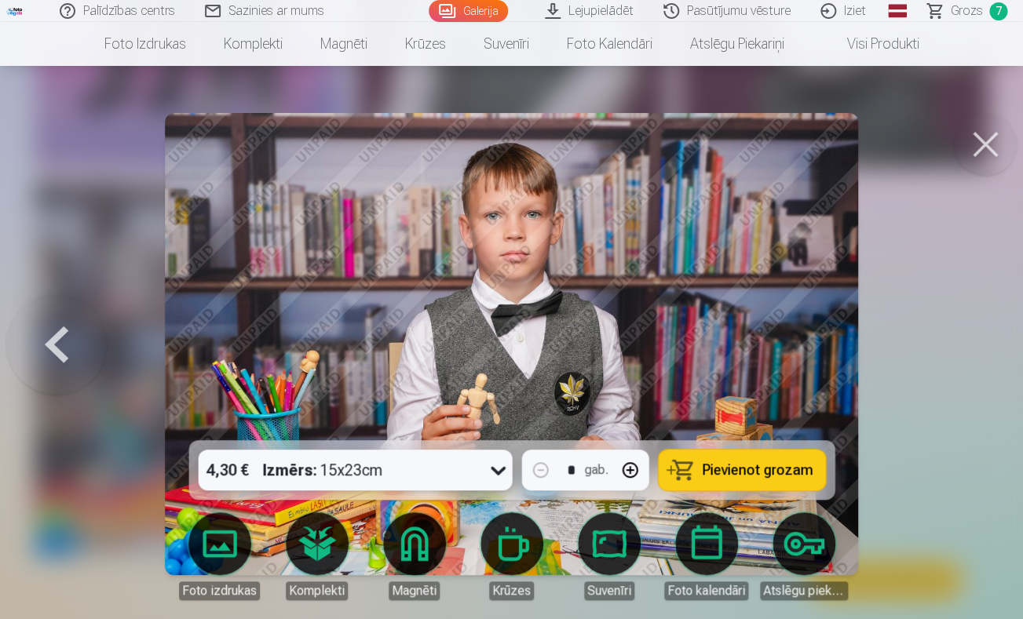
click at [787, 476] on span "Pievienot grozam" at bounding box center [757, 470] width 111 height 14
click at [980, 154] on button at bounding box center [985, 144] width 63 height 63
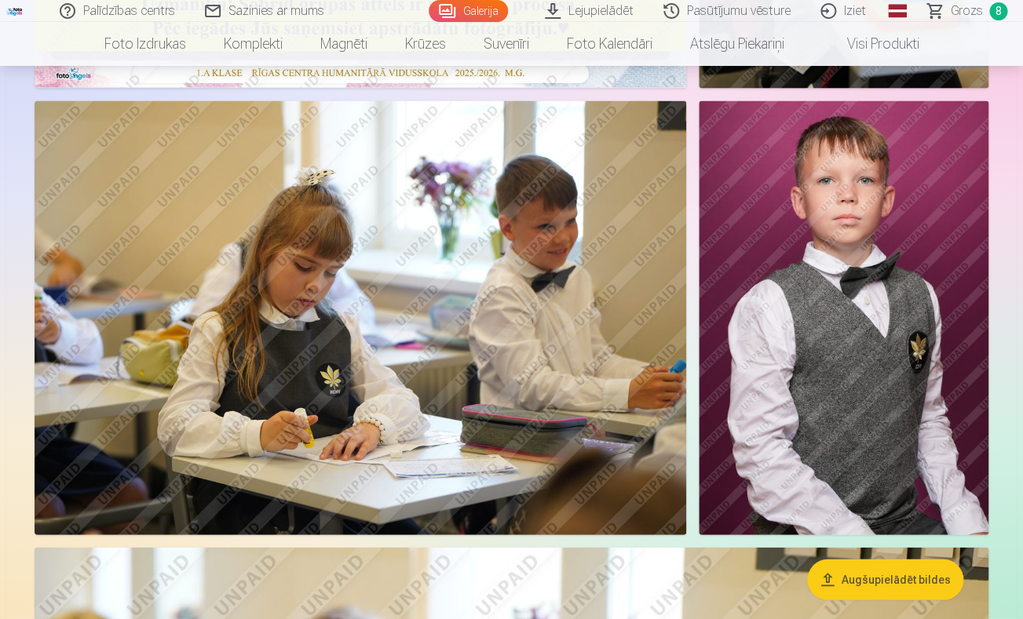
scroll to position [1184, 0]
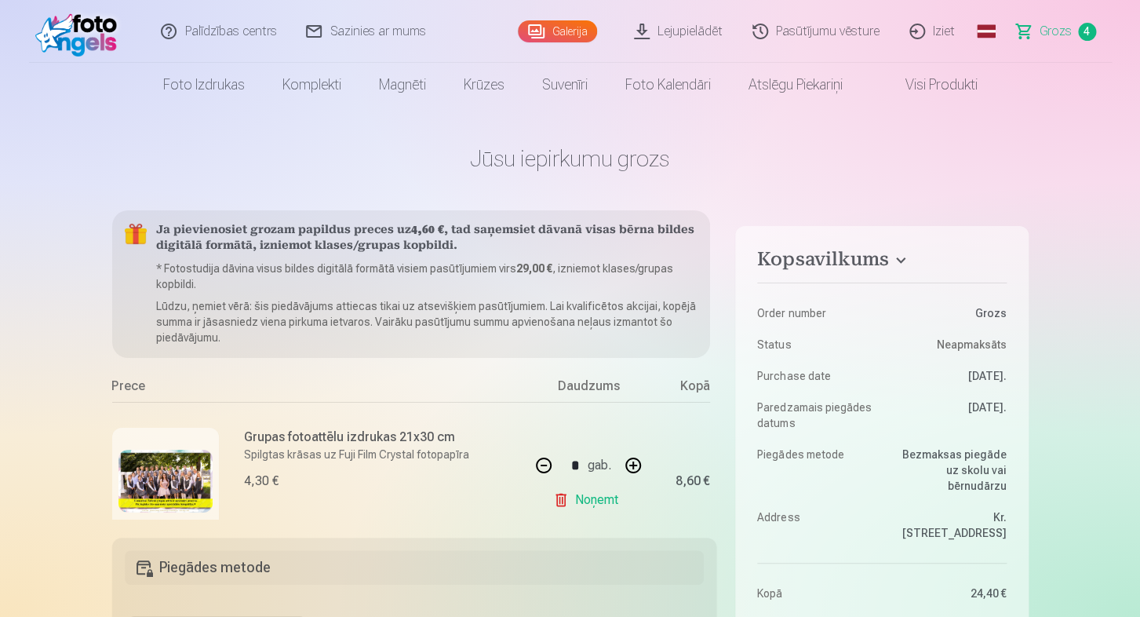
scroll to position [514, 0]
